Goal: Check status

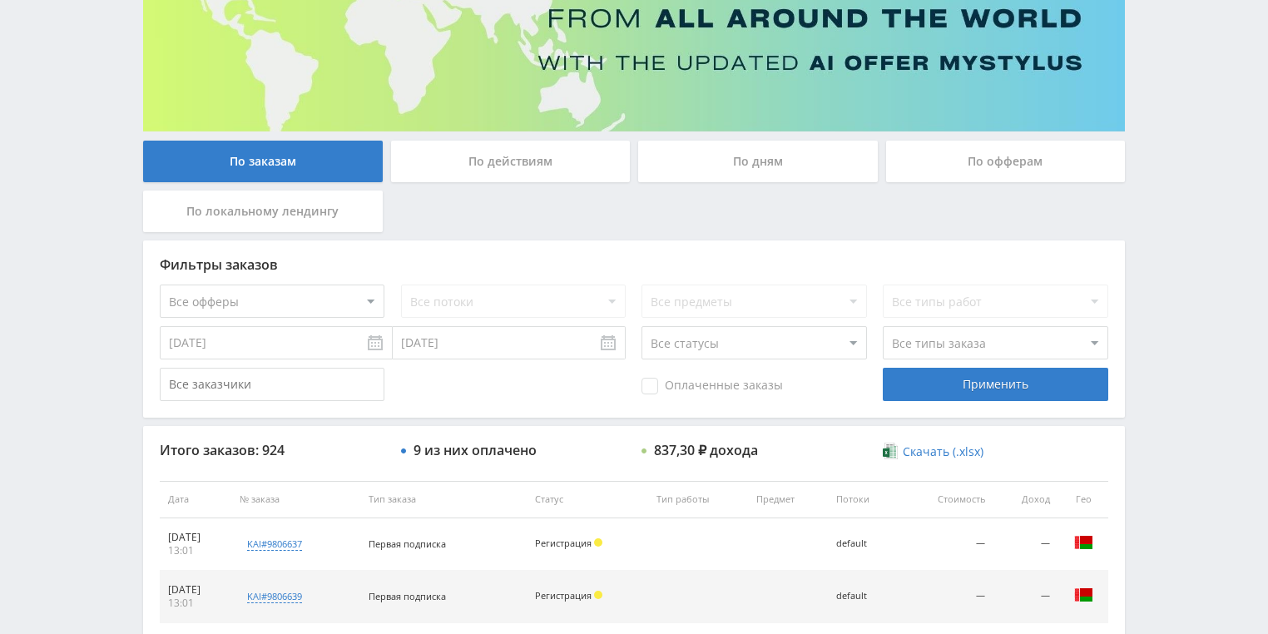
click at [520, 153] on div "По действиям" at bounding box center [511, 162] width 240 height 42
click at [0, 0] on input "По действиям" at bounding box center [0, 0] width 0 height 0
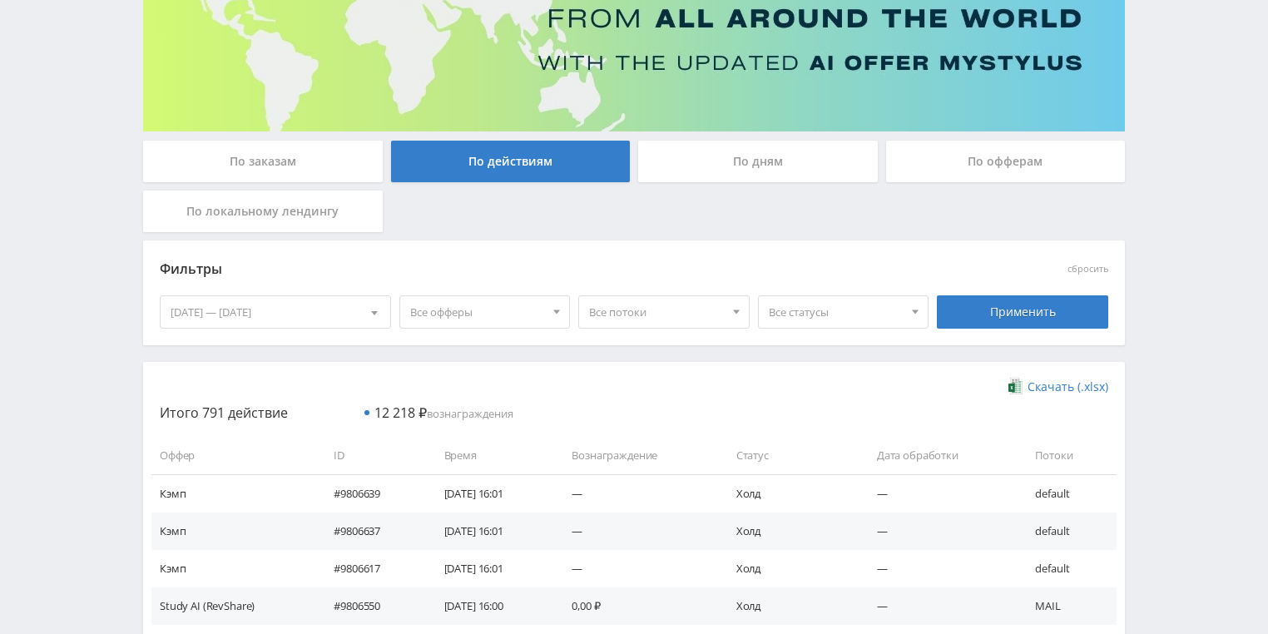
click at [719, 156] on div "По дням" at bounding box center [758, 162] width 240 height 42
click at [0, 0] on input "По дням" at bounding box center [0, 0] width 0 height 0
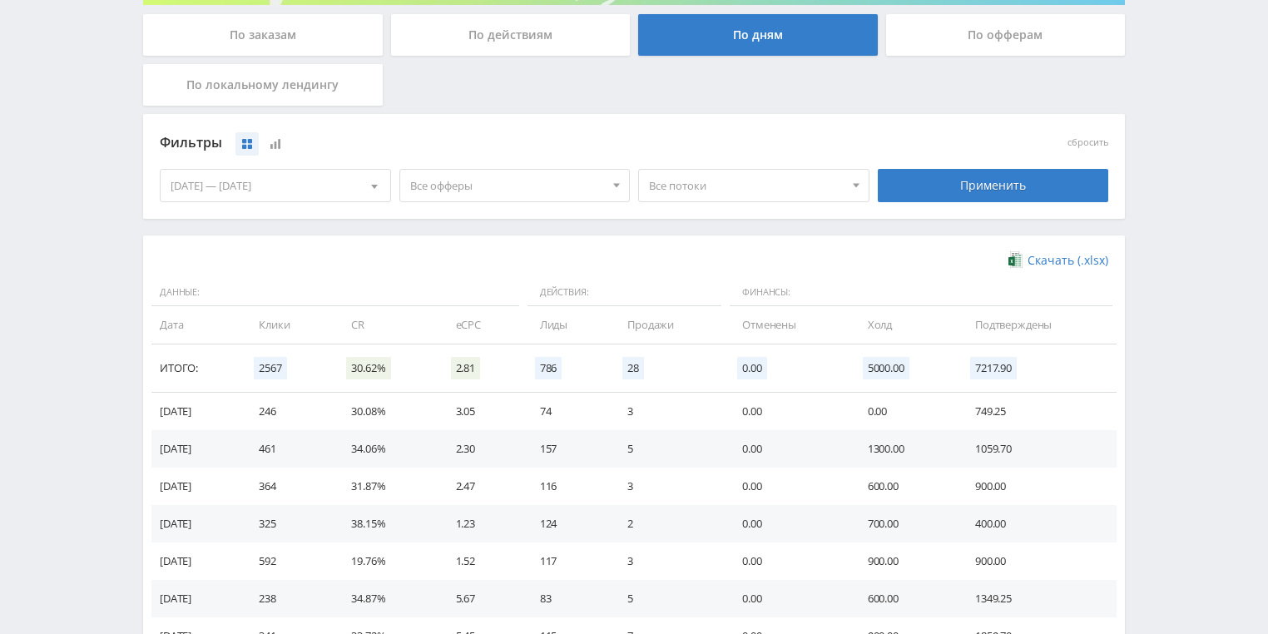
scroll to position [320, 0]
